Goal: Task Accomplishment & Management: Manage account settings

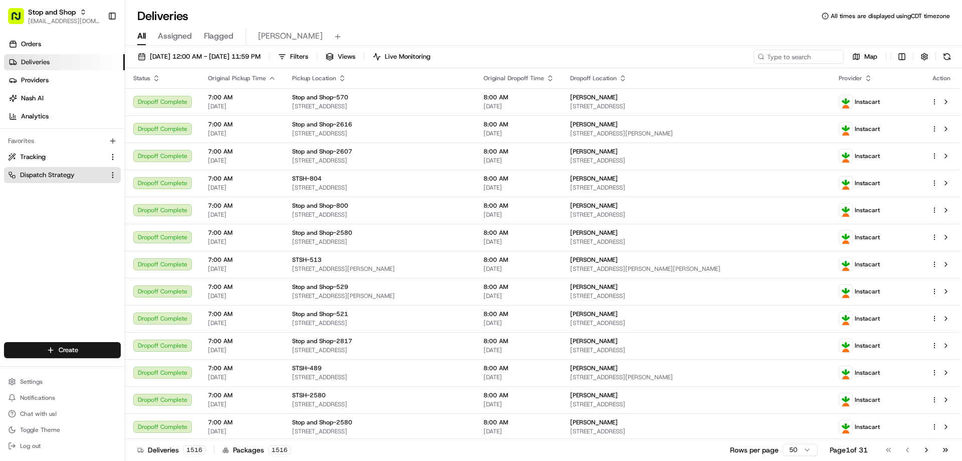
click at [49, 176] on span "Dispatch Strategy" at bounding box center [47, 174] width 55 height 9
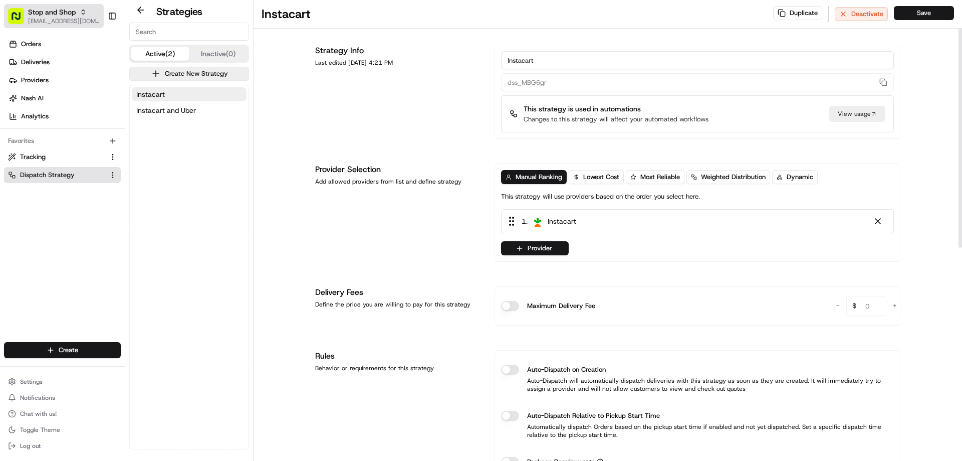
click at [57, 19] on span "[EMAIL_ADDRESS][DOMAIN_NAME]" at bounding box center [64, 21] width 72 height 8
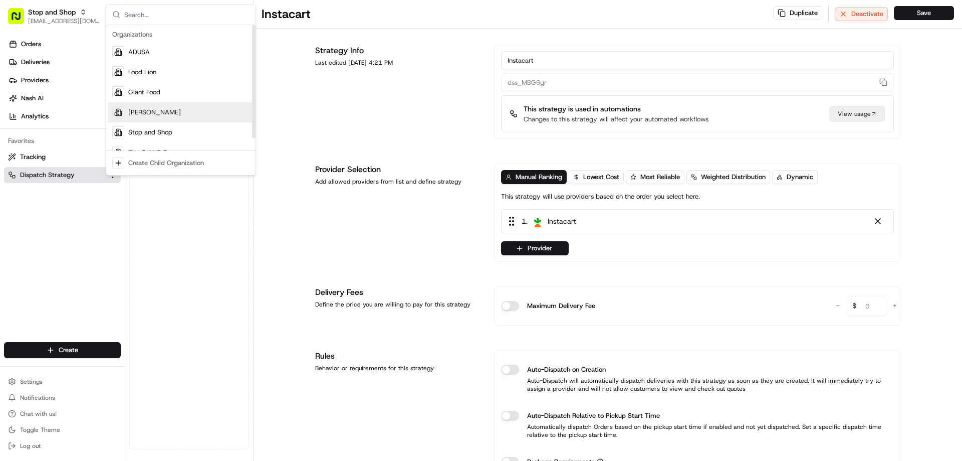
click at [140, 112] on span "[PERSON_NAME]" at bounding box center [154, 112] width 53 height 9
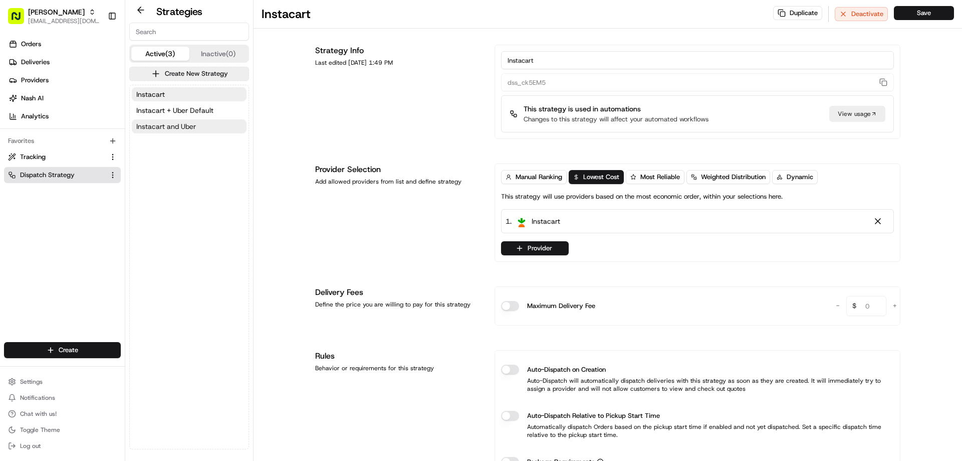
click at [182, 125] on span "Instacart and Uber" at bounding box center [166, 126] width 60 height 10
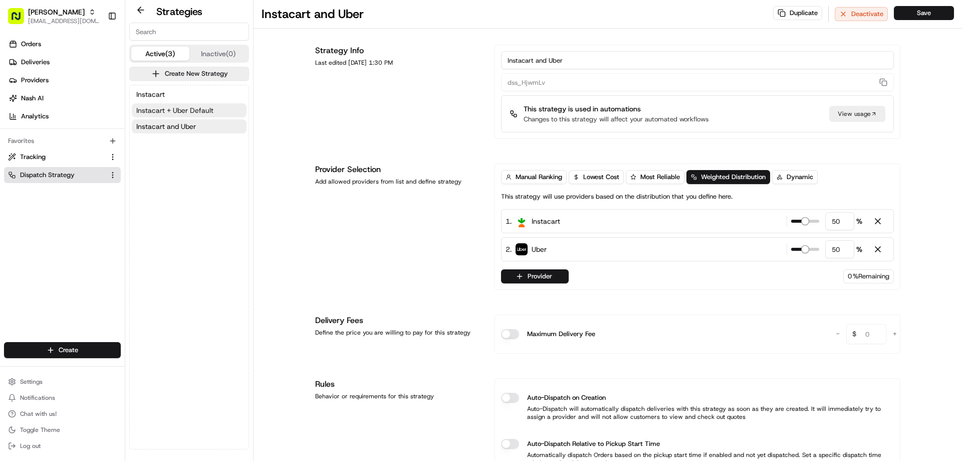
click at [194, 109] on span "Instacart + Uber Default" at bounding box center [174, 110] width 77 height 10
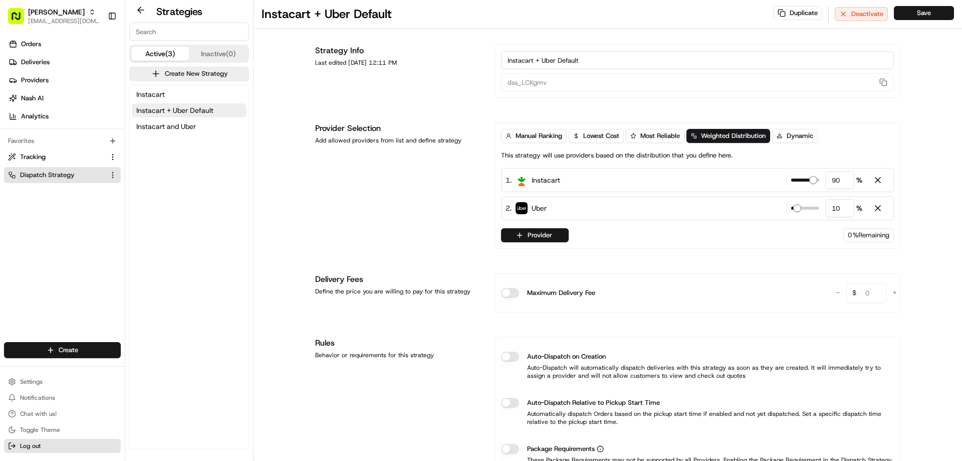
click at [35, 449] on span "Log out" at bounding box center [30, 446] width 21 height 8
